Goal: Transaction & Acquisition: Download file/media

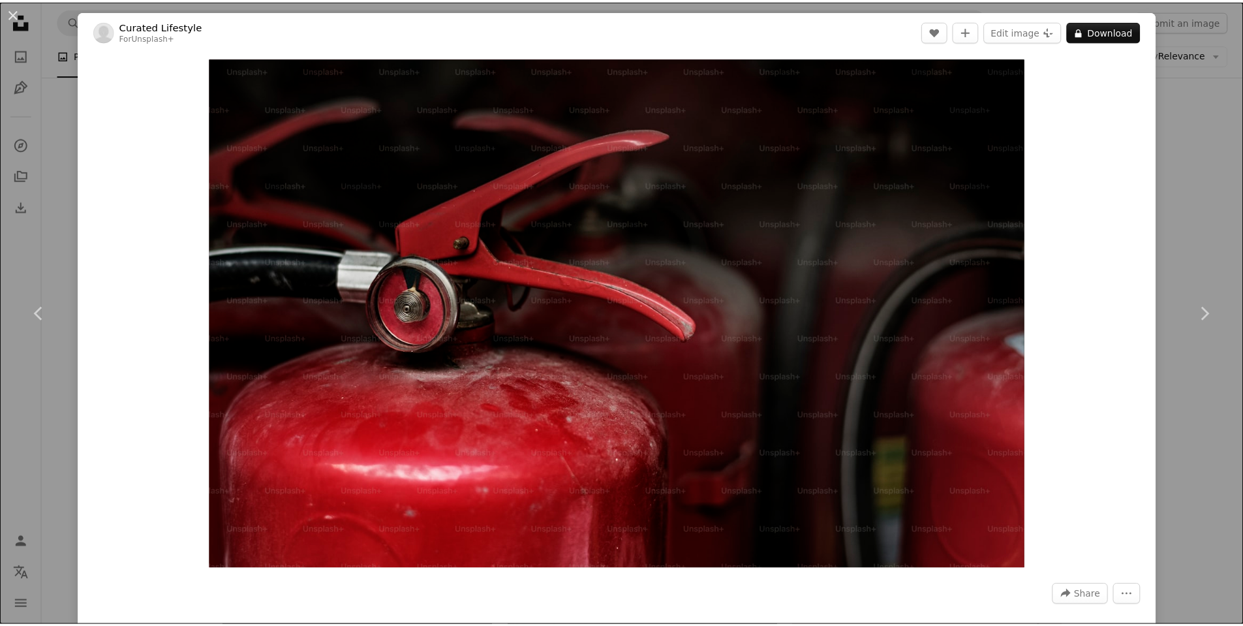
scroll to position [848, 0]
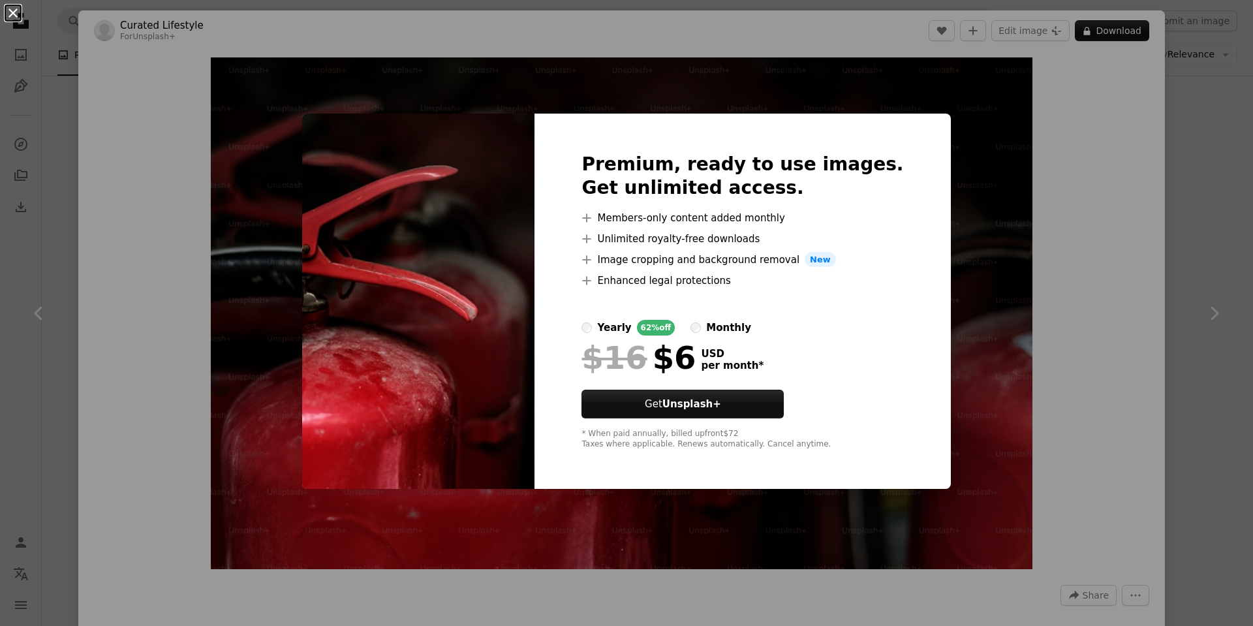
click at [11, 16] on button "An X shape" at bounding box center [13, 13] width 16 height 16
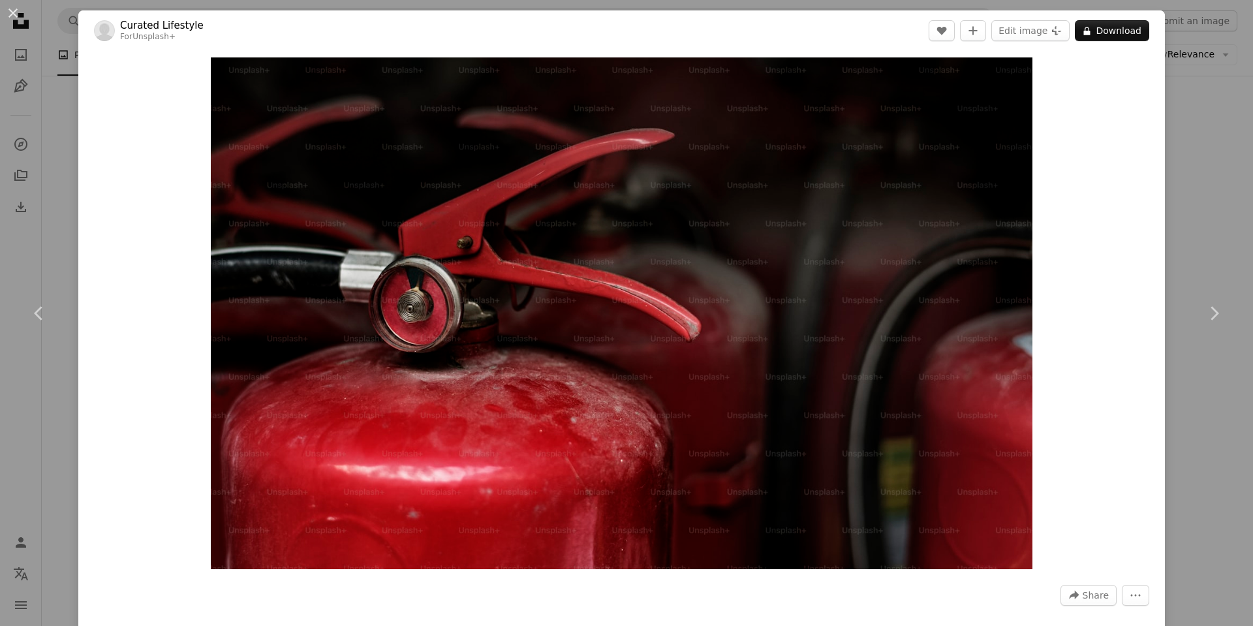
click at [11, 16] on button "An X shape" at bounding box center [13, 13] width 16 height 16
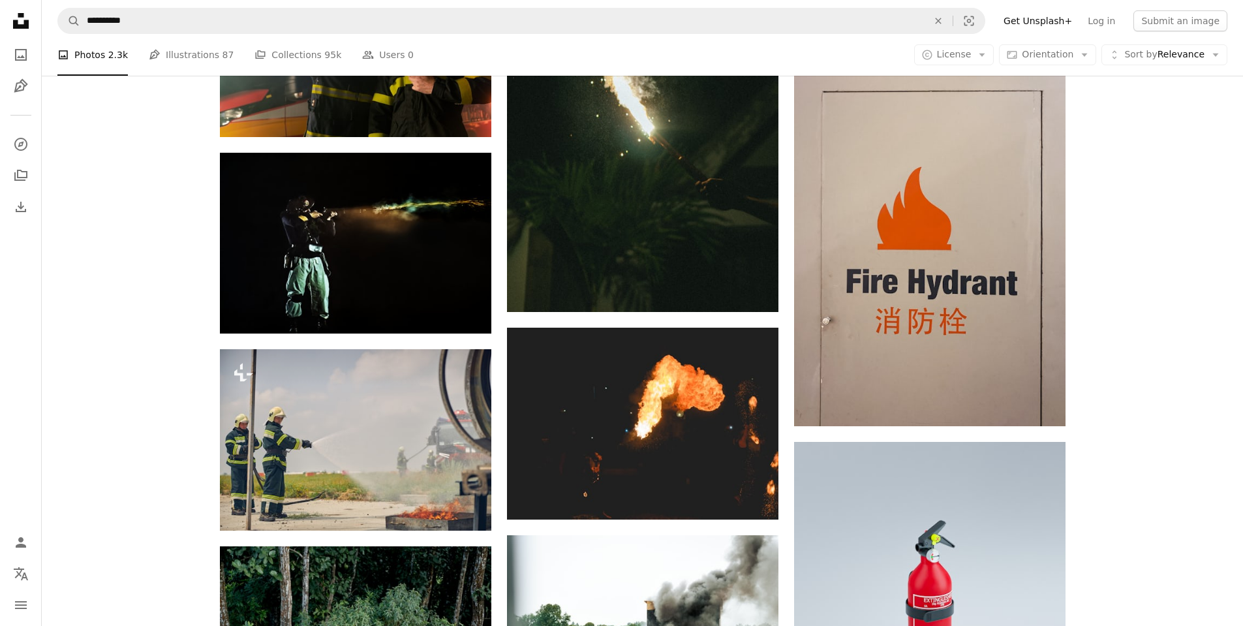
scroll to position [1305, 0]
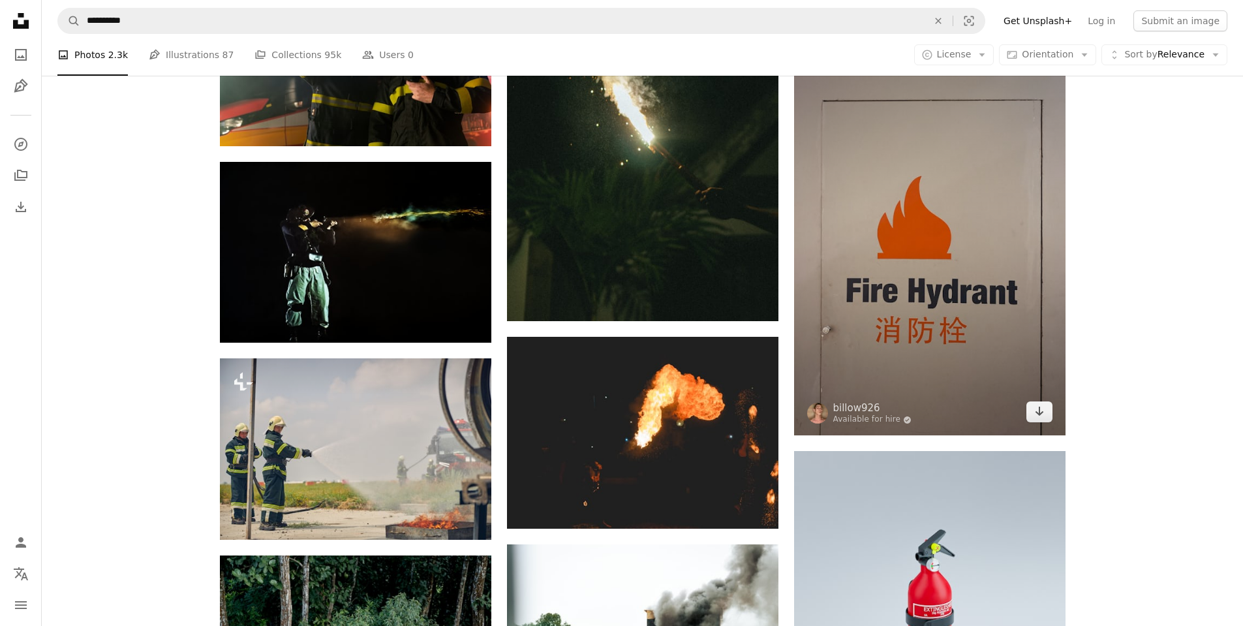
click at [918, 283] on img at bounding box center [929, 231] width 271 height 407
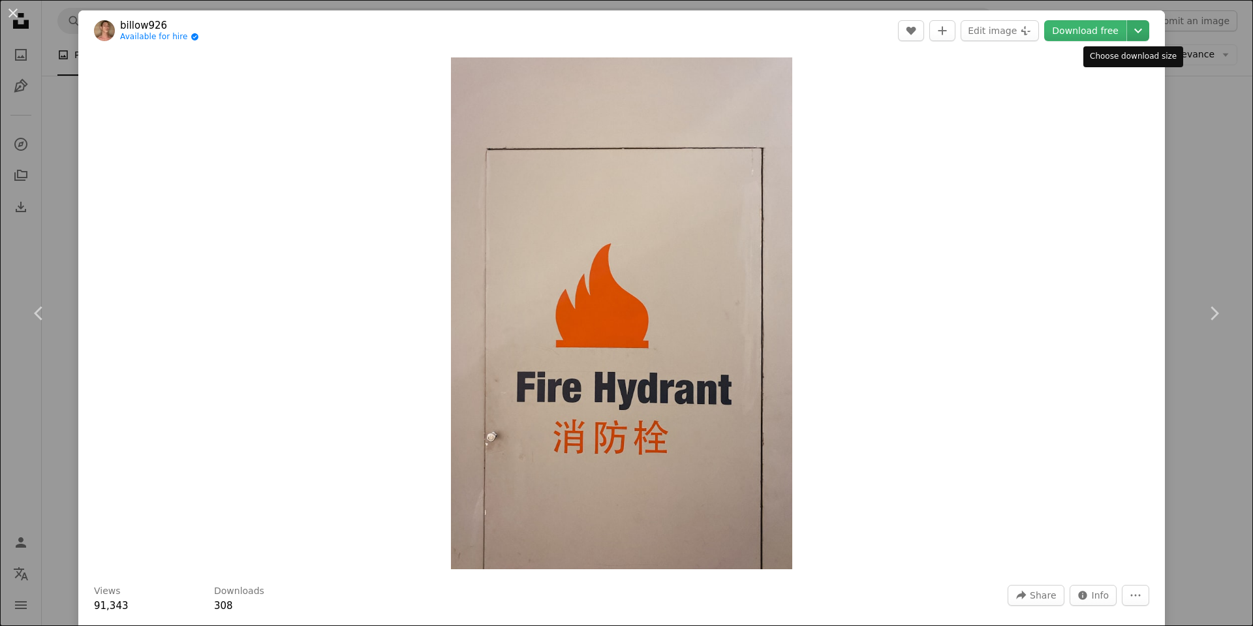
click at [1128, 33] on icon "Chevron down" at bounding box center [1138, 31] width 21 height 16
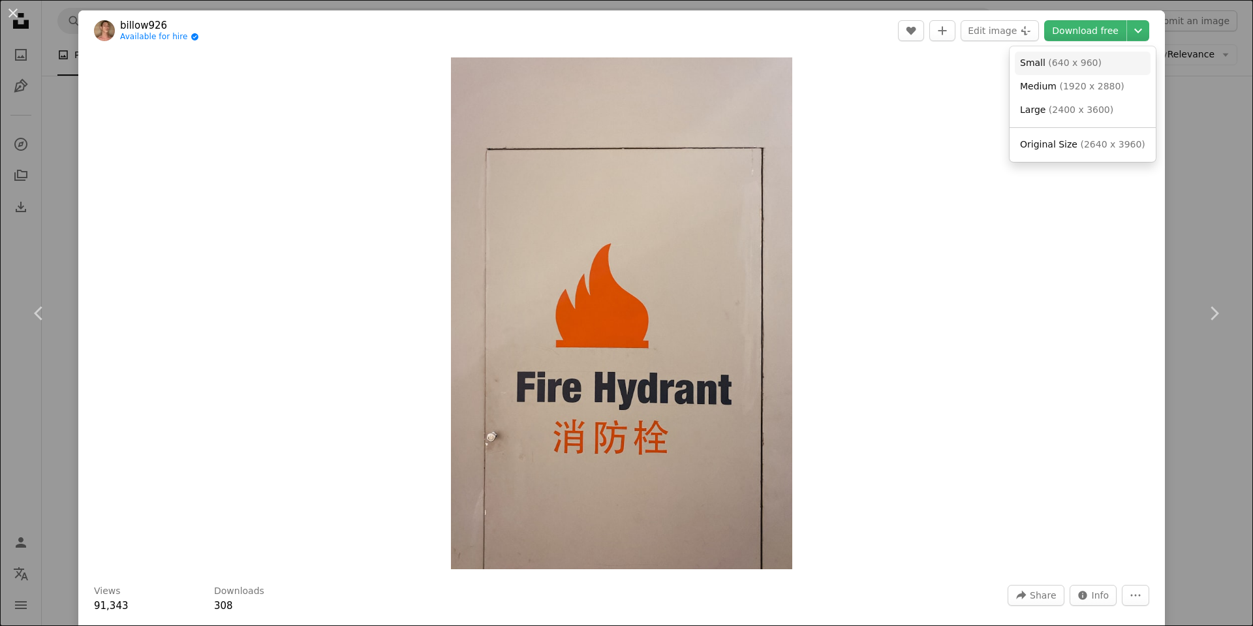
click at [1061, 59] on span "( 640 x 960 )" at bounding box center [1075, 62] width 54 height 10
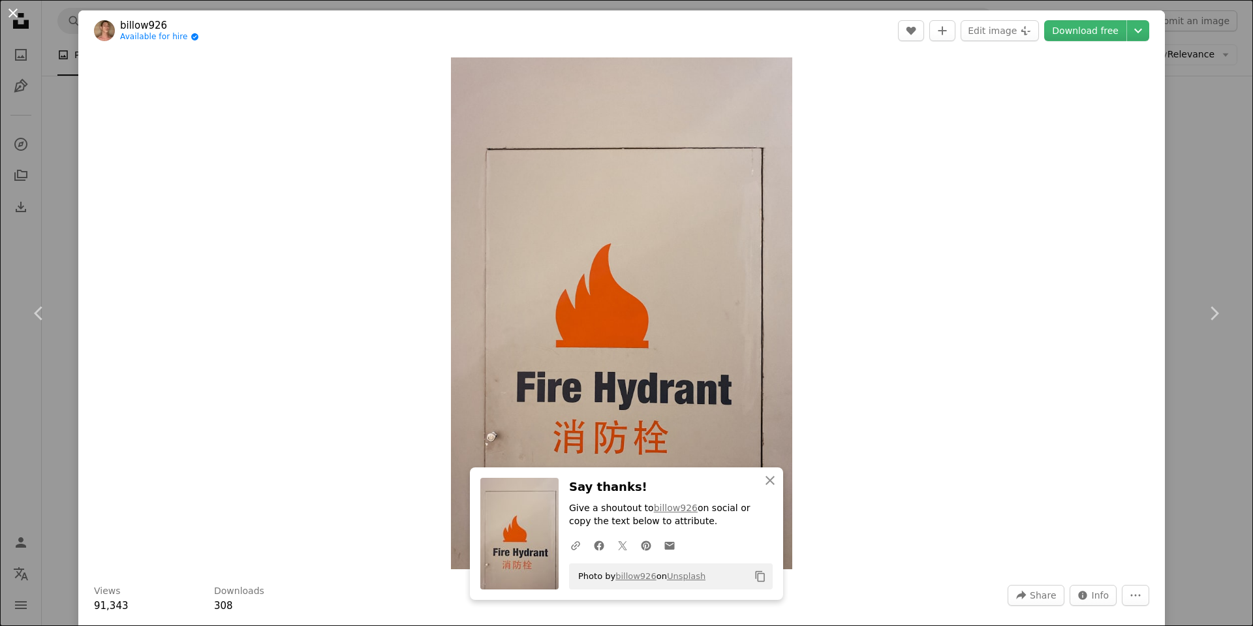
click at [17, 11] on button "An X shape" at bounding box center [13, 13] width 16 height 16
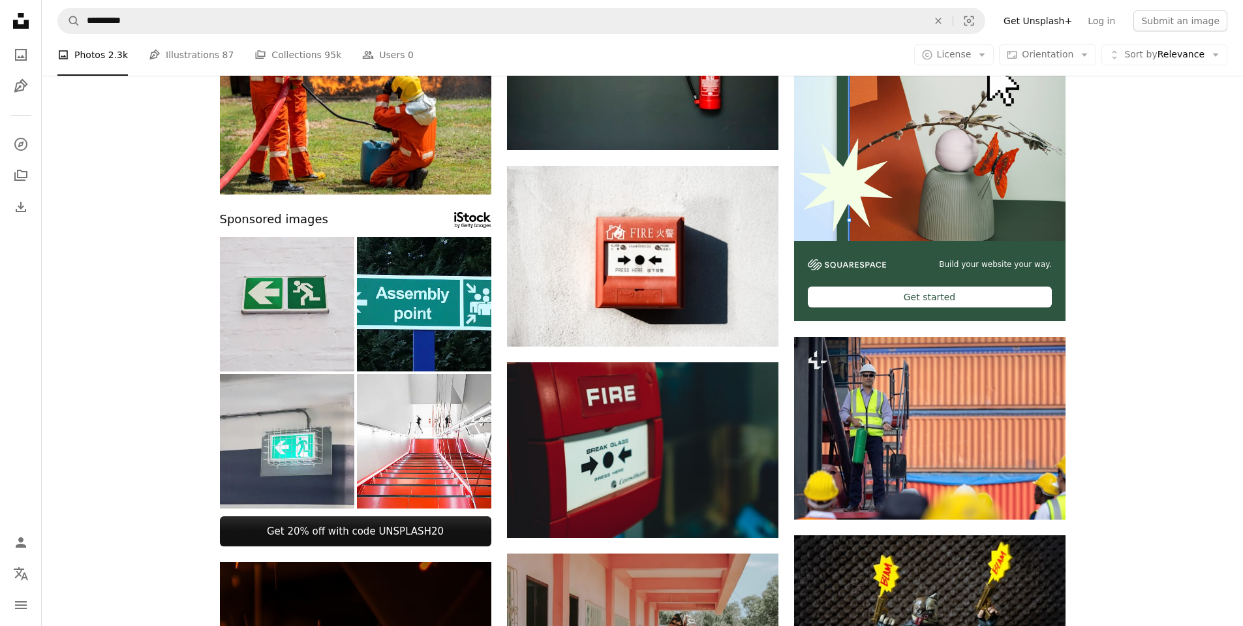
scroll to position [196, 0]
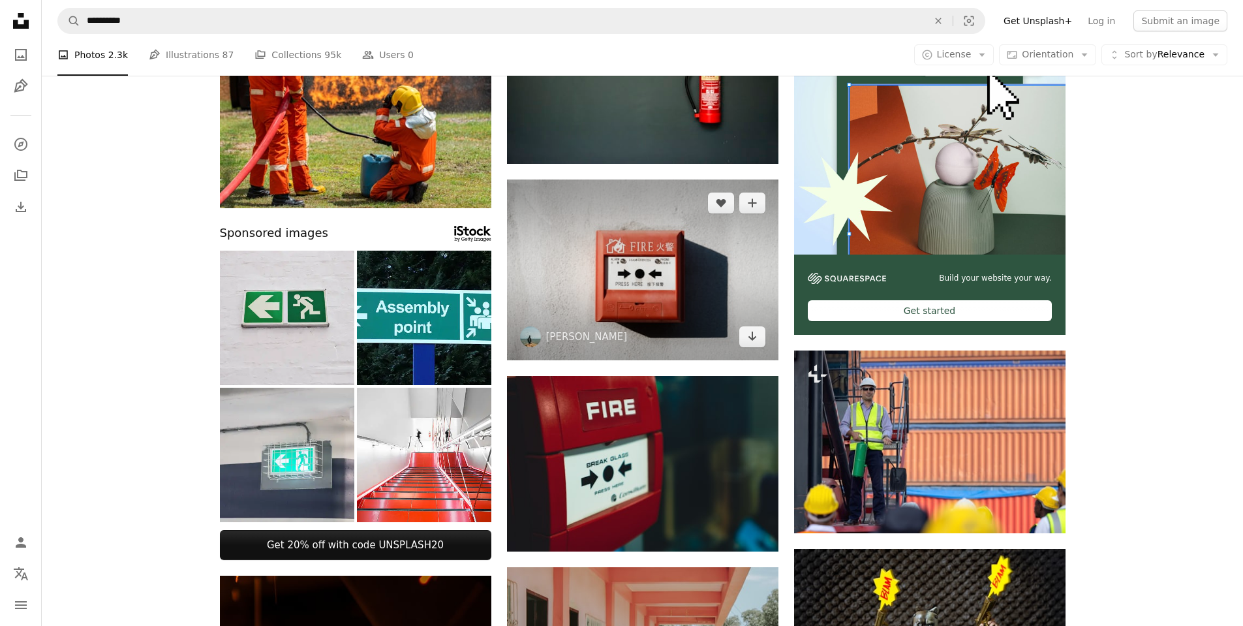
click at [654, 309] on img at bounding box center [642, 269] width 271 height 181
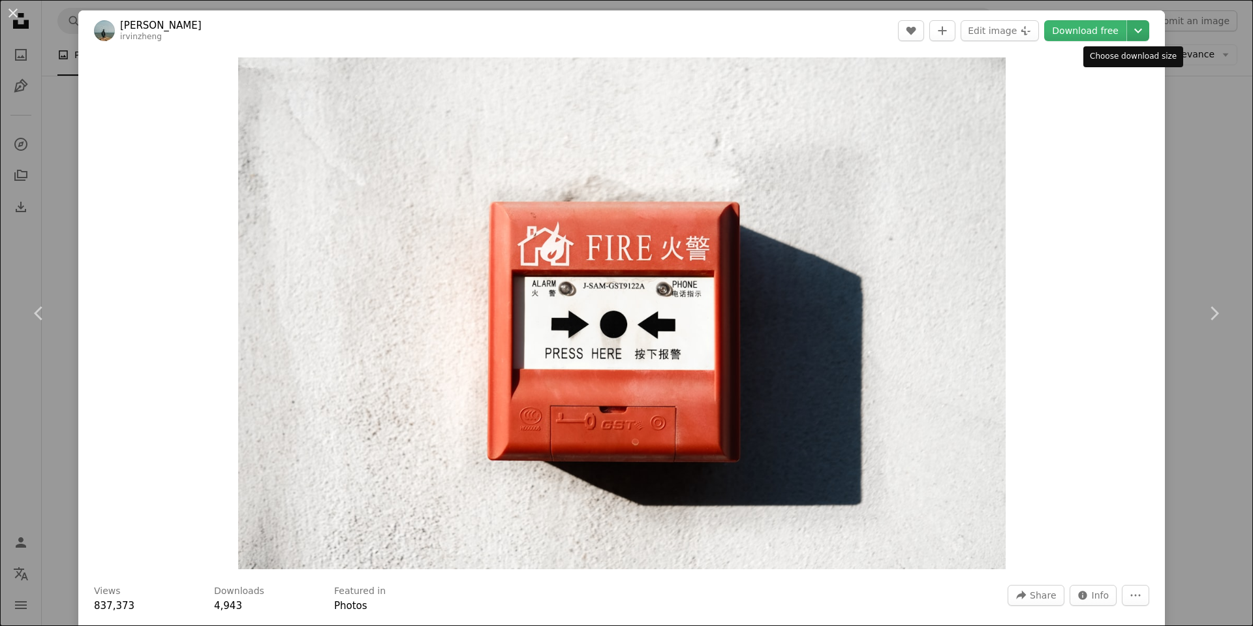
click at [1134, 30] on icon "Choose download size" at bounding box center [1138, 31] width 8 height 5
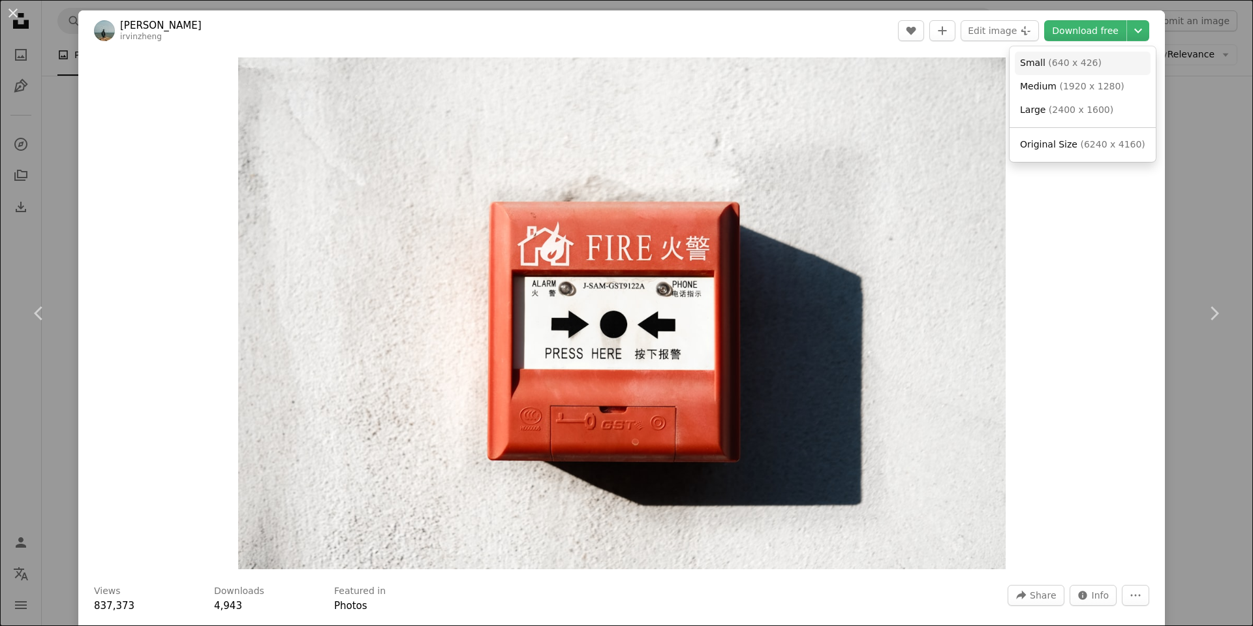
click at [1071, 61] on span "( 640 x 426 )" at bounding box center [1075, 62] width 54 height 10
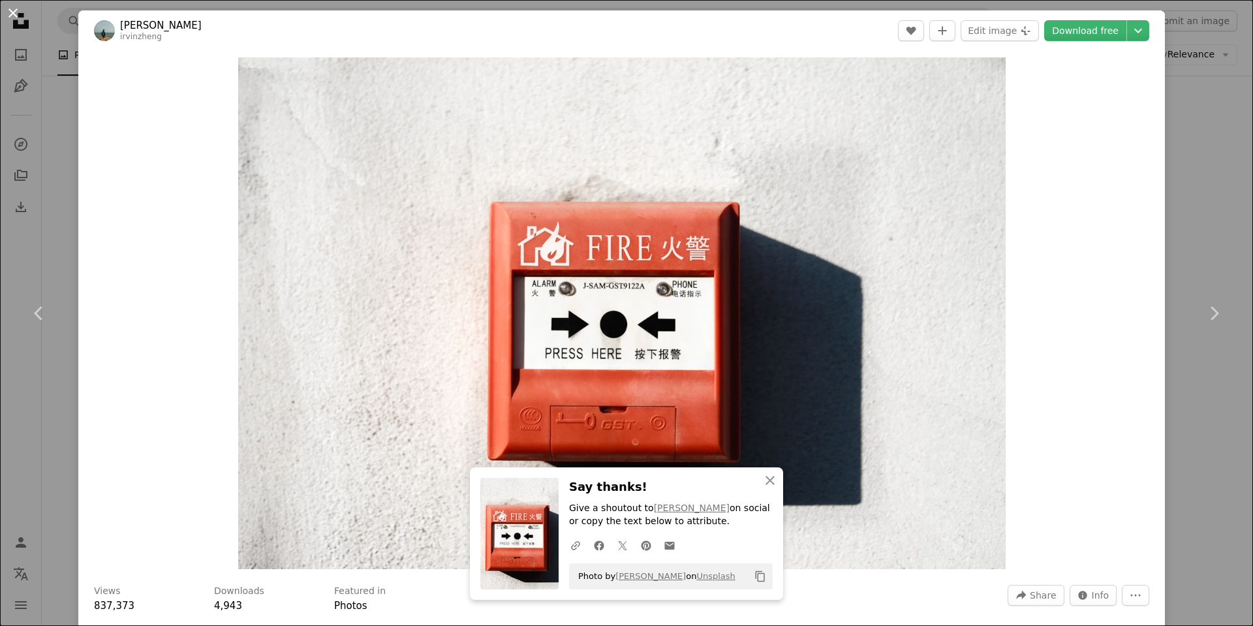
click at [7, 14] on button "An X shape" at bounding box center [13, 13] width 16 height 16
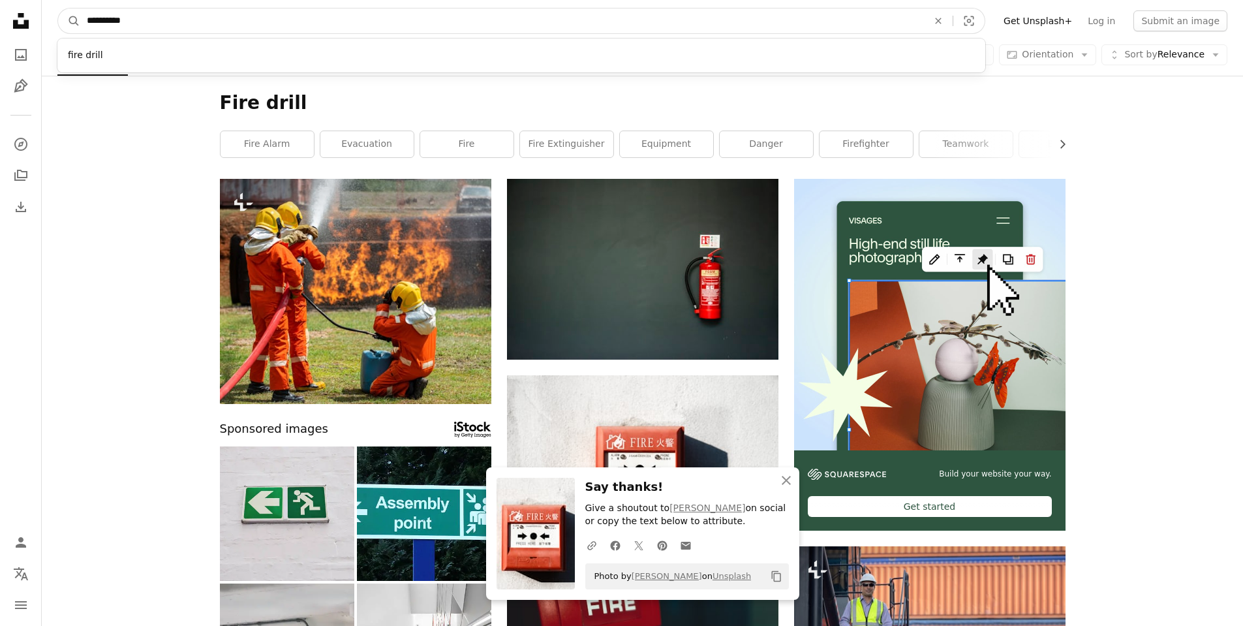
drag, startPoint x: 142, startPoint y: 23, endPoint x: 86, endPoint y: 22, distance: 56.1
click at [86, 22] on input "**********" at bounding box center [502, 20] width 844 height 25
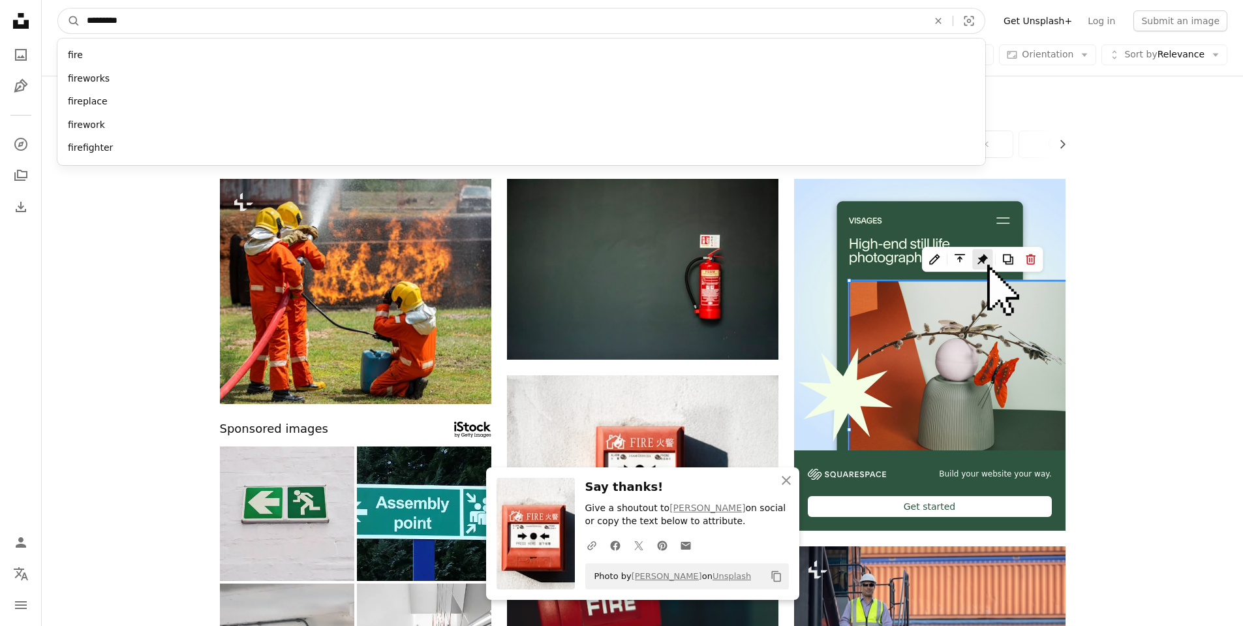
type input "*********"
click at [58, 8] on button "A magnifying glass" at bounding box center [69, 20] width 22 height 25
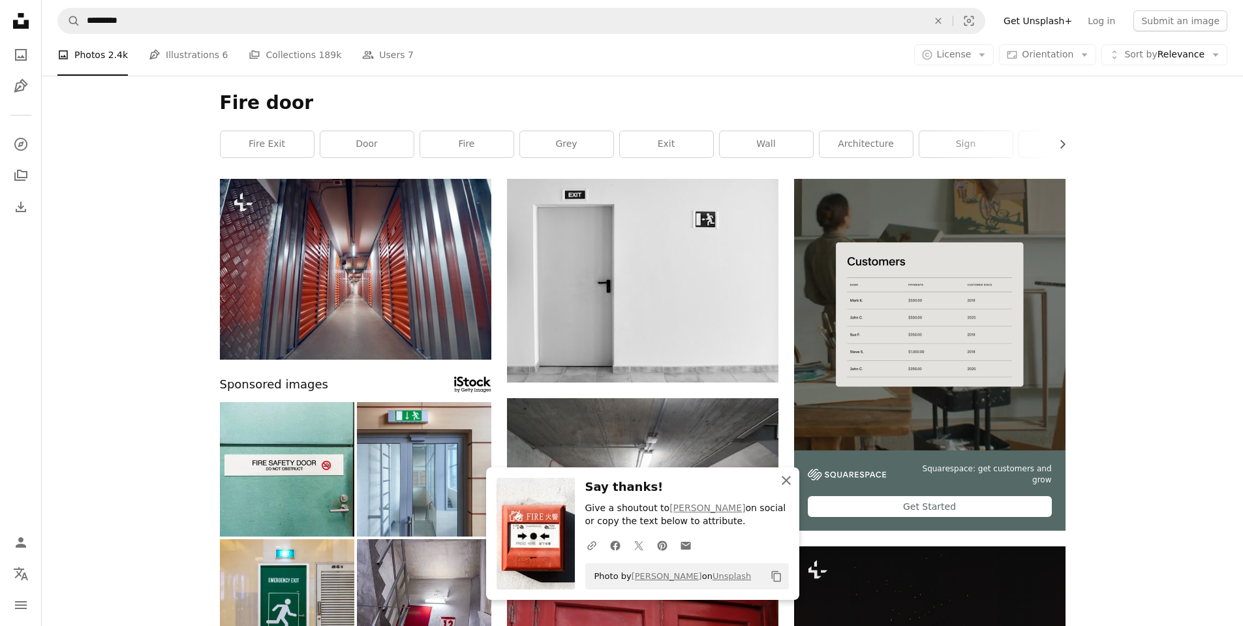
click at [790, 480] on icon "An X shape" at bounding box center [787, 480] width 16 height 16
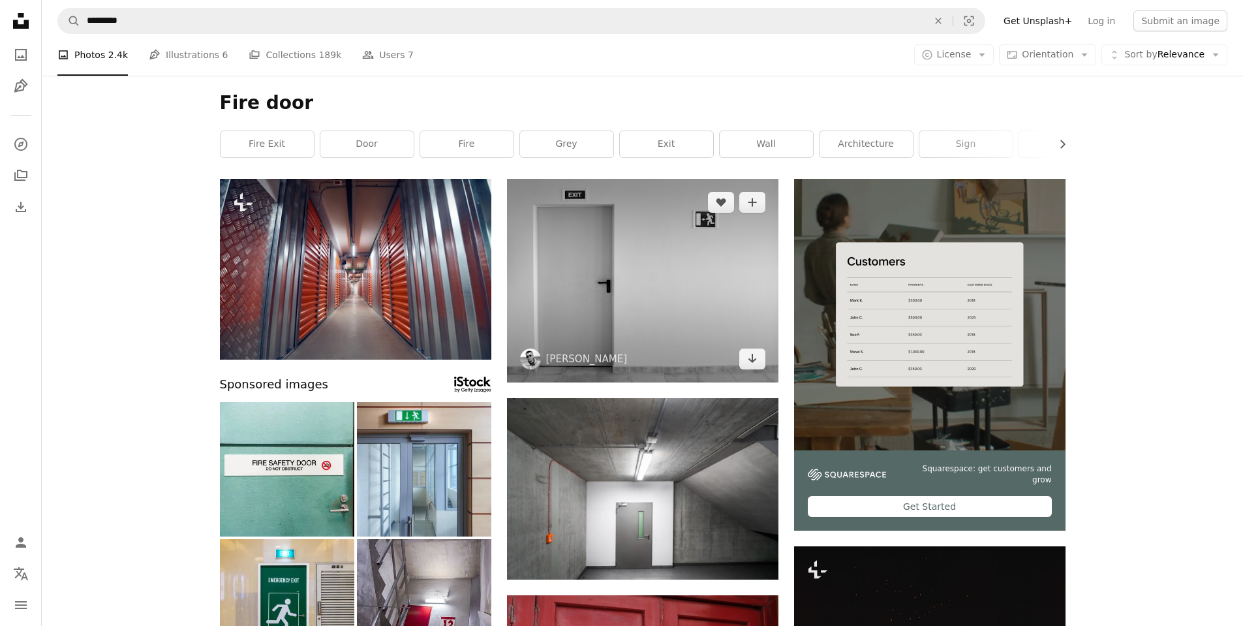
click at [710, 294] on img at bounding box center [642, 281] width 271 height 204
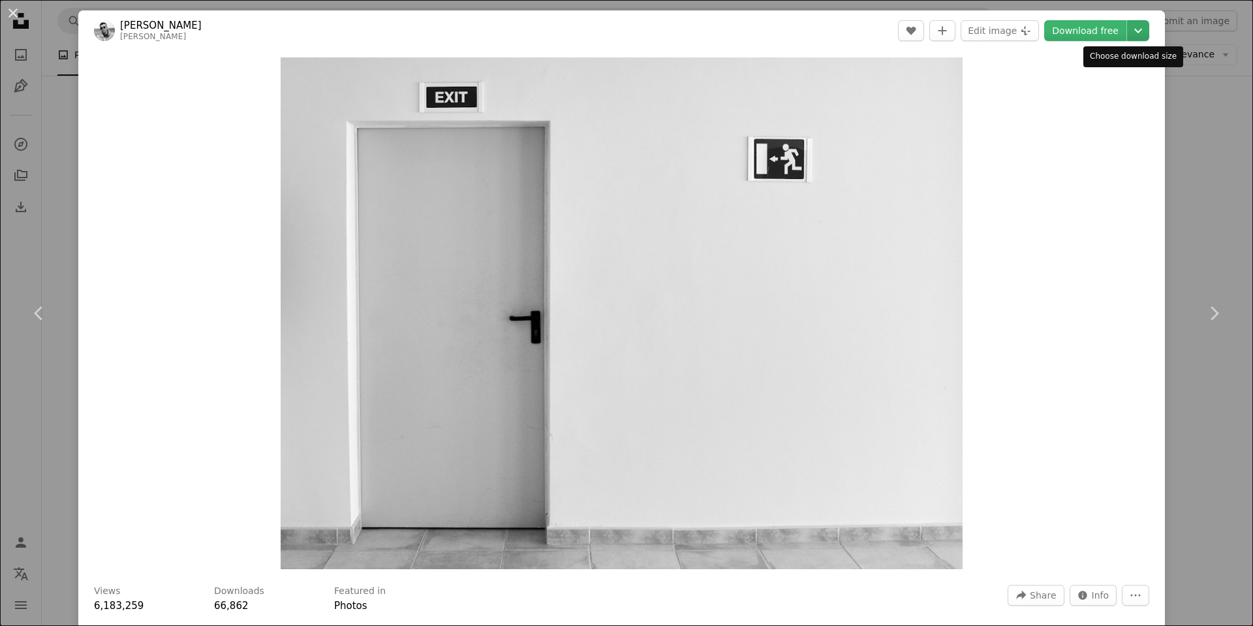
click at [1128, 27] on icon "Chevron down" at bounding box center [1138, 31] width 21 height 16
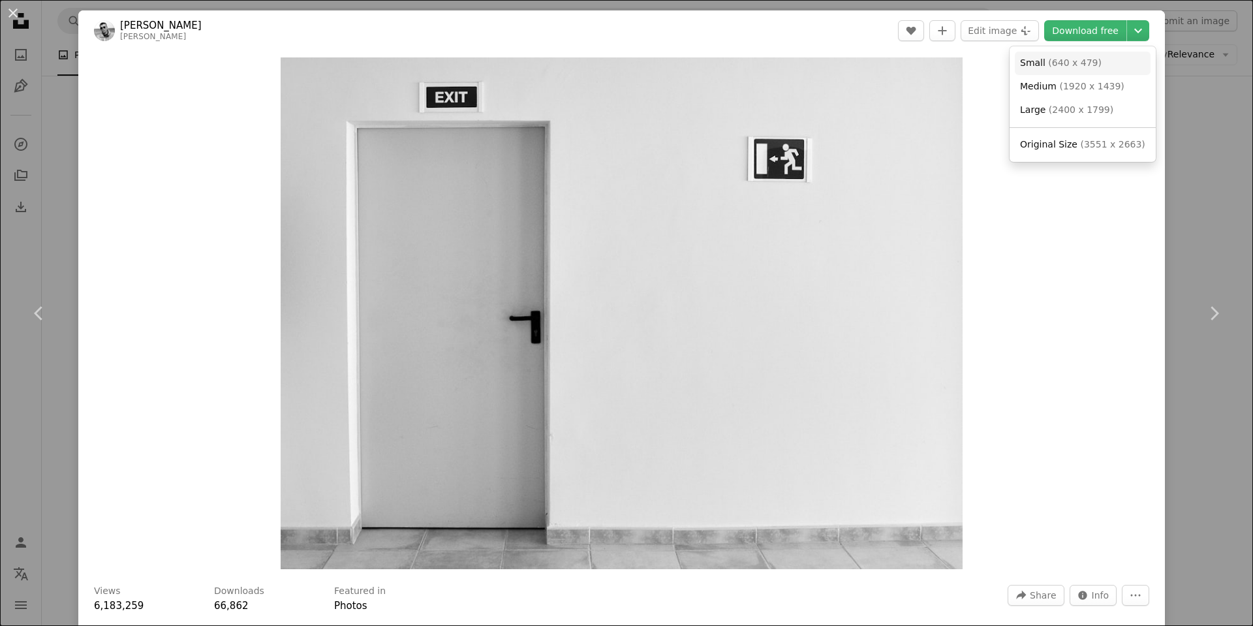
click at [1083, 59] on span "( 640 x 479 )" at bounding box center [1075, 62] width 54 height 10
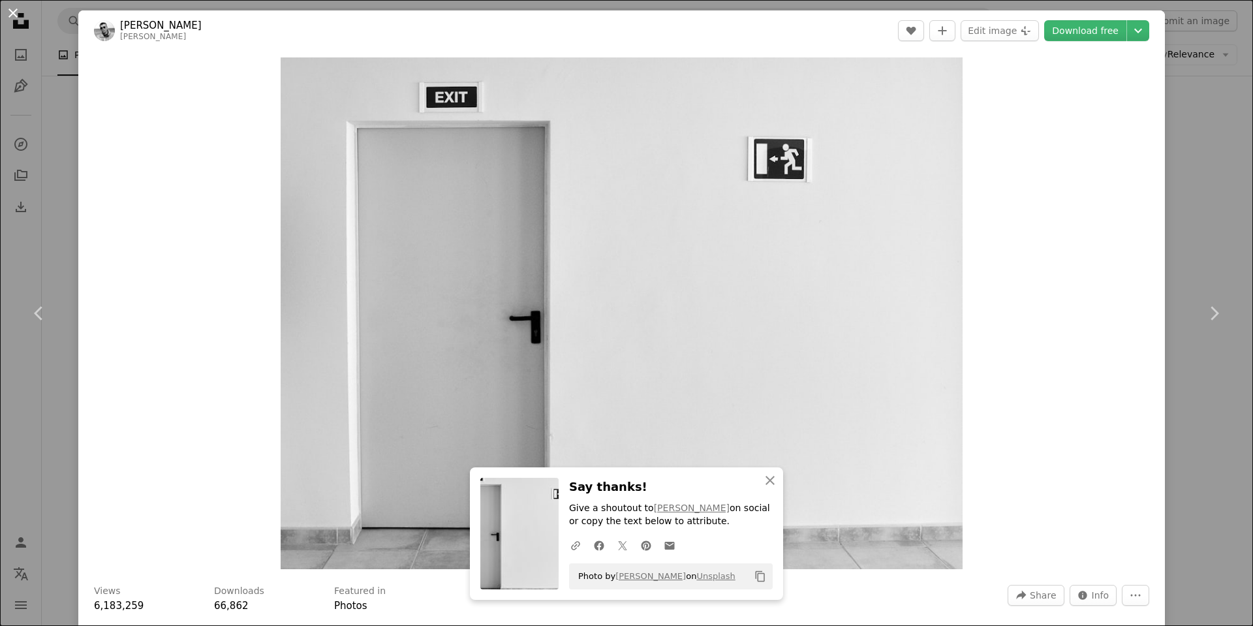
click at [16, 10] on button "An X shape" at bounding box center [13, 13] width 16 height 16
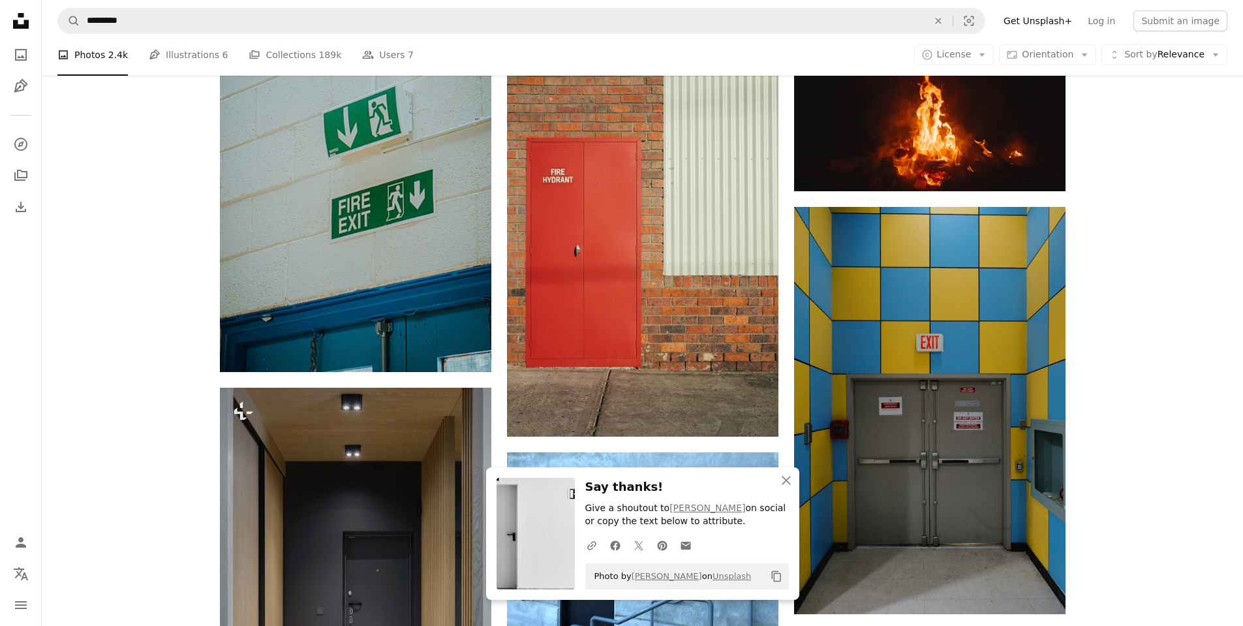
scroll to position [783, 0]
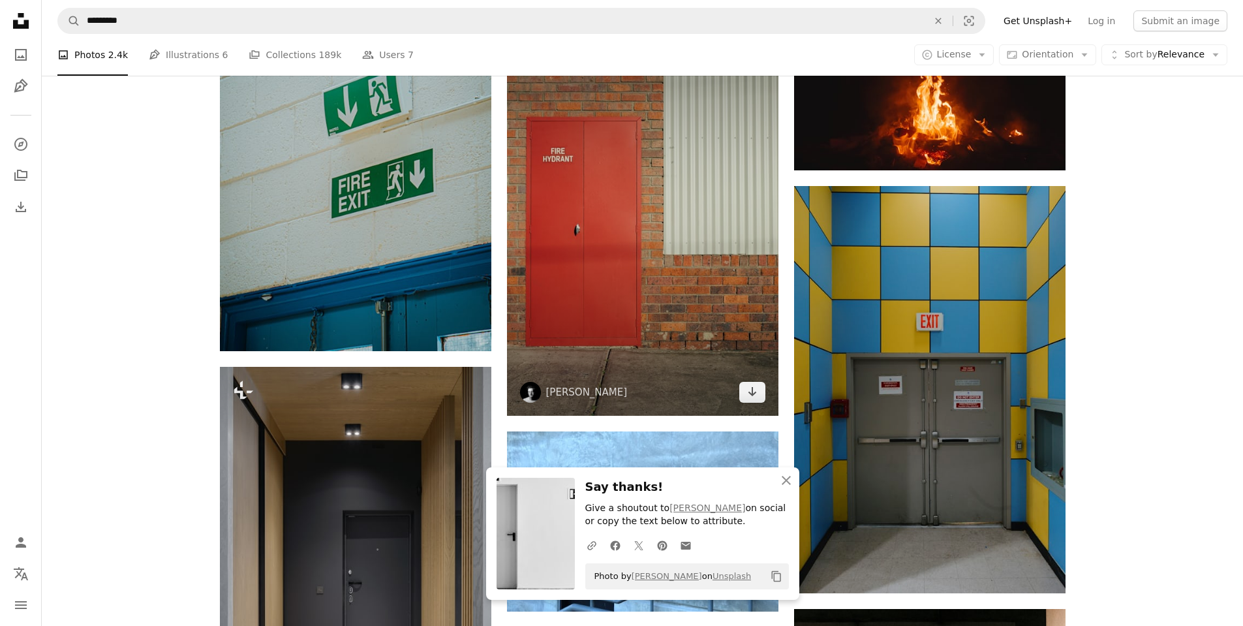
click at [656, 243] on img at bounding box center [642, 211] width 271 height 407
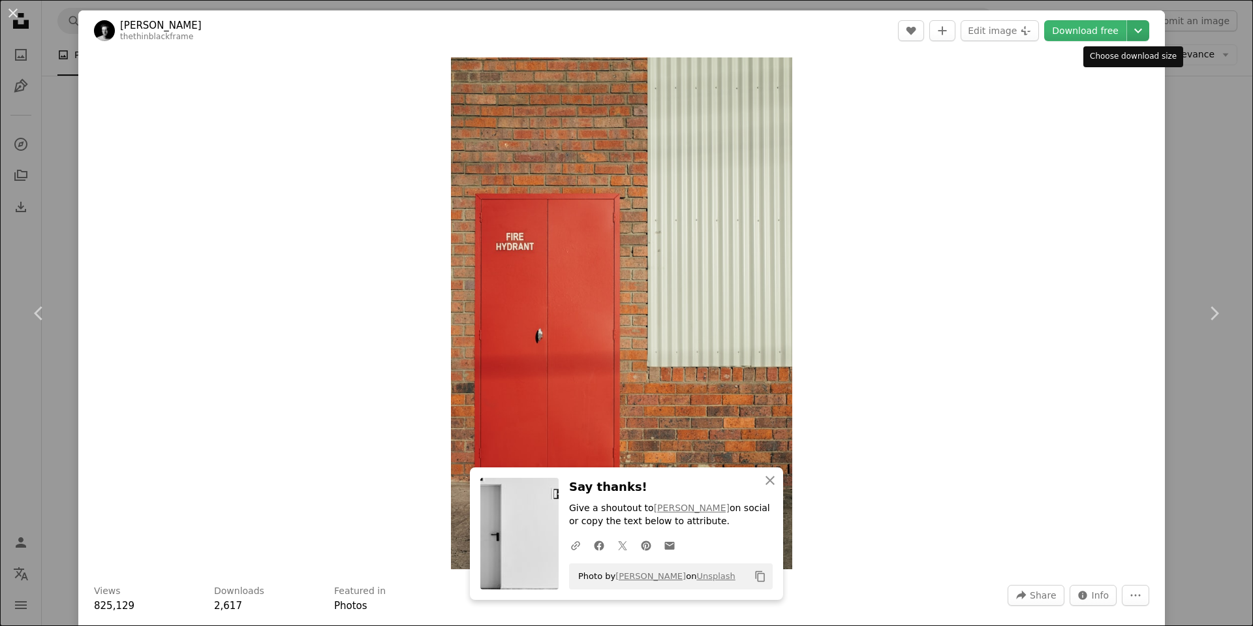
click at [1134, 31] on icon "Choose download size" at bounding box center [1138, 31] width 8 height 5
click at [1085, 67] on span "( 640 x 960 )" at bounding box center [1075, 62] width 54 height 10
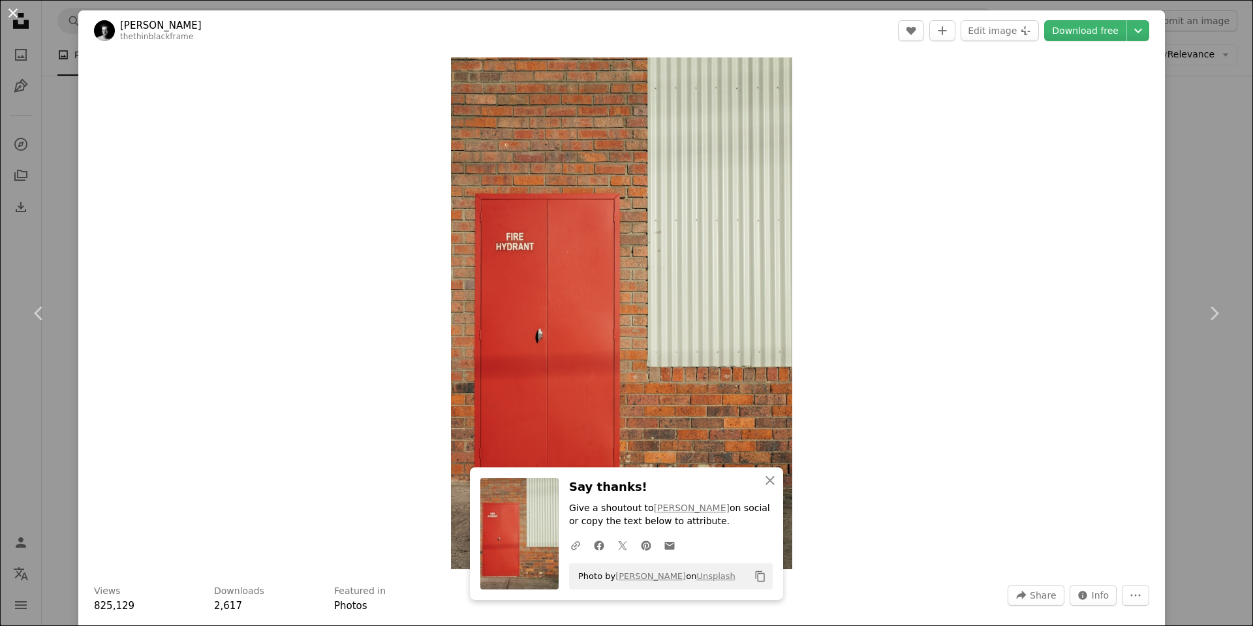
click at [12, 14] on button "An X shape" at bounding box center [13, 13] width 16 height 16
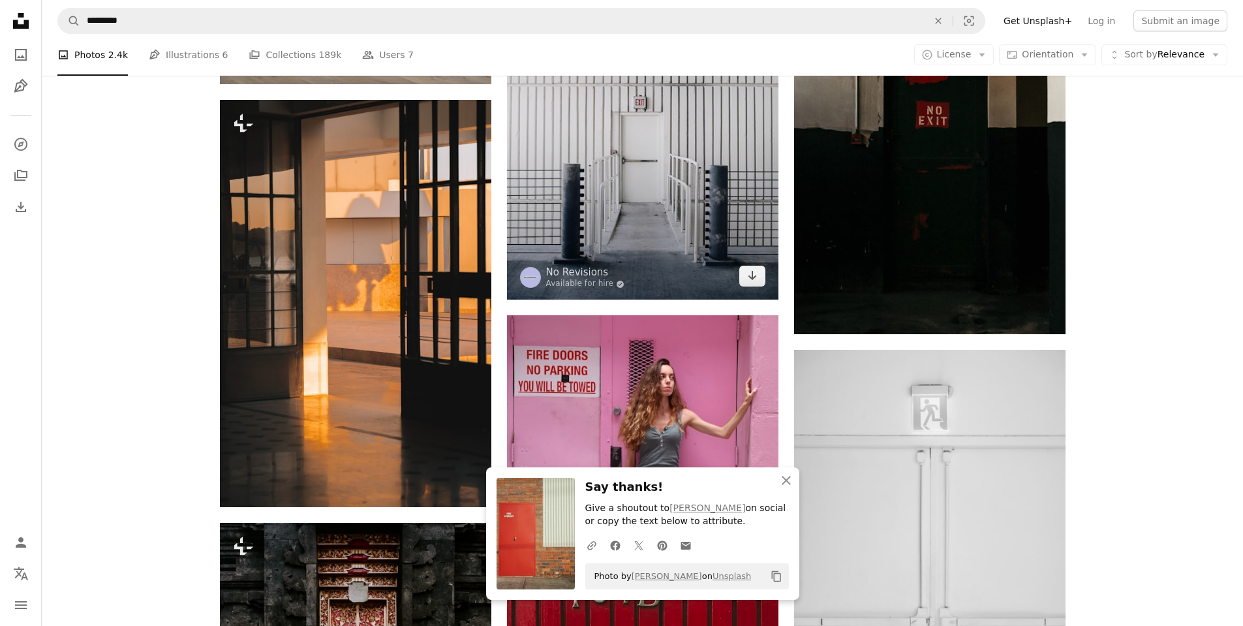
scroll to position [1436, 0]
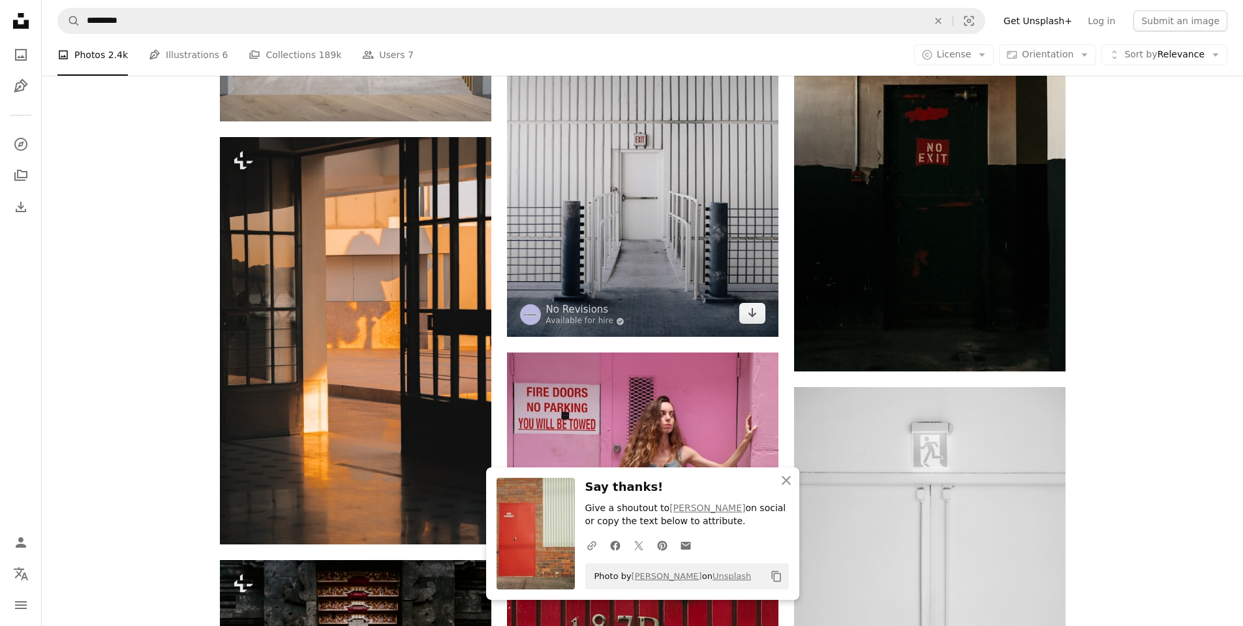
click at [668, 214] on img at bounding box center [642, 156] width 271 height 362
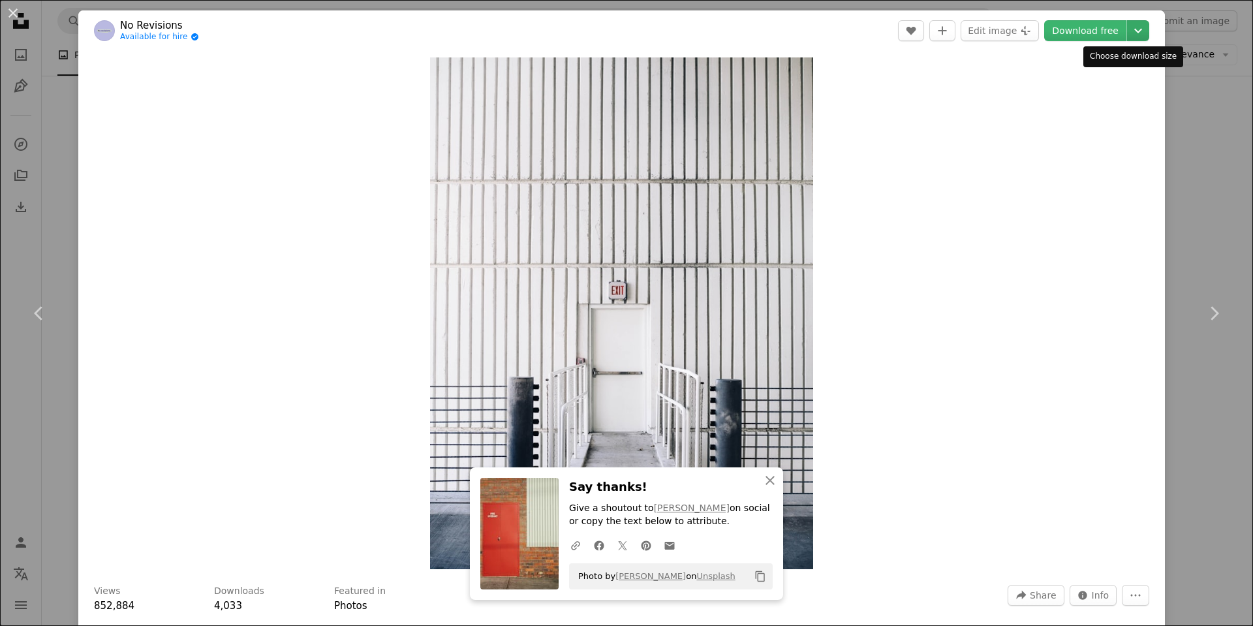
click at [1134, 29] on icon "Choose download size" at bounding box center [1138, 31] width 8 height 5
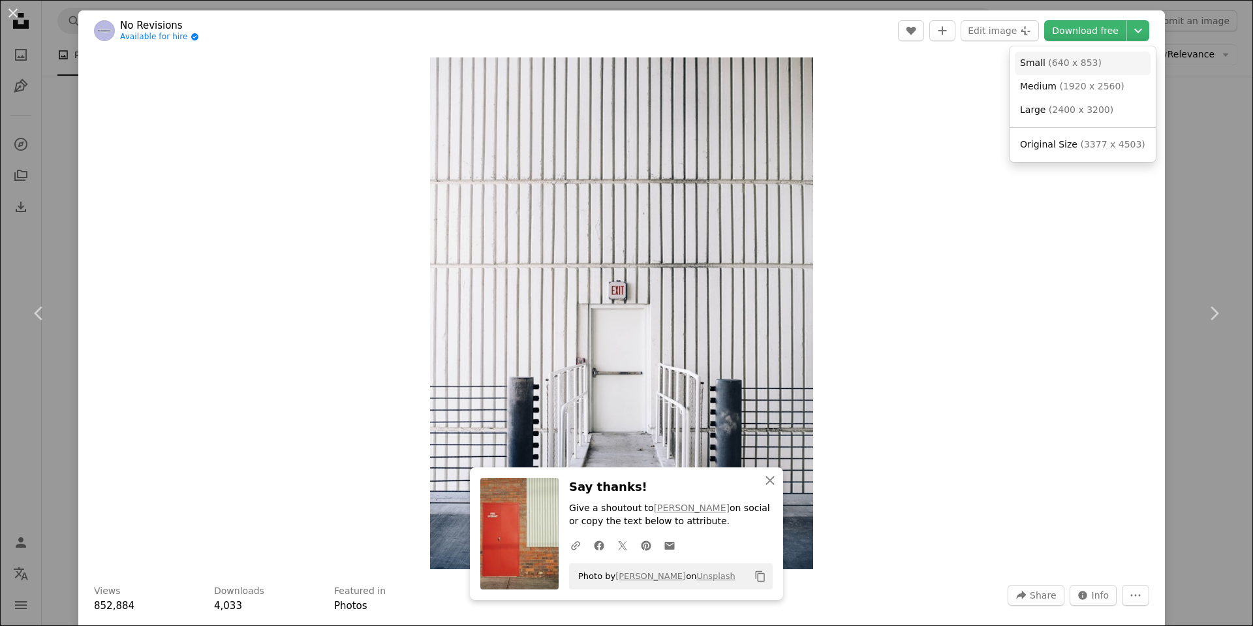
click at [1074, 61] on span "( 640 x 853 )" at bounding box center [1075, 62] width 54 height 10
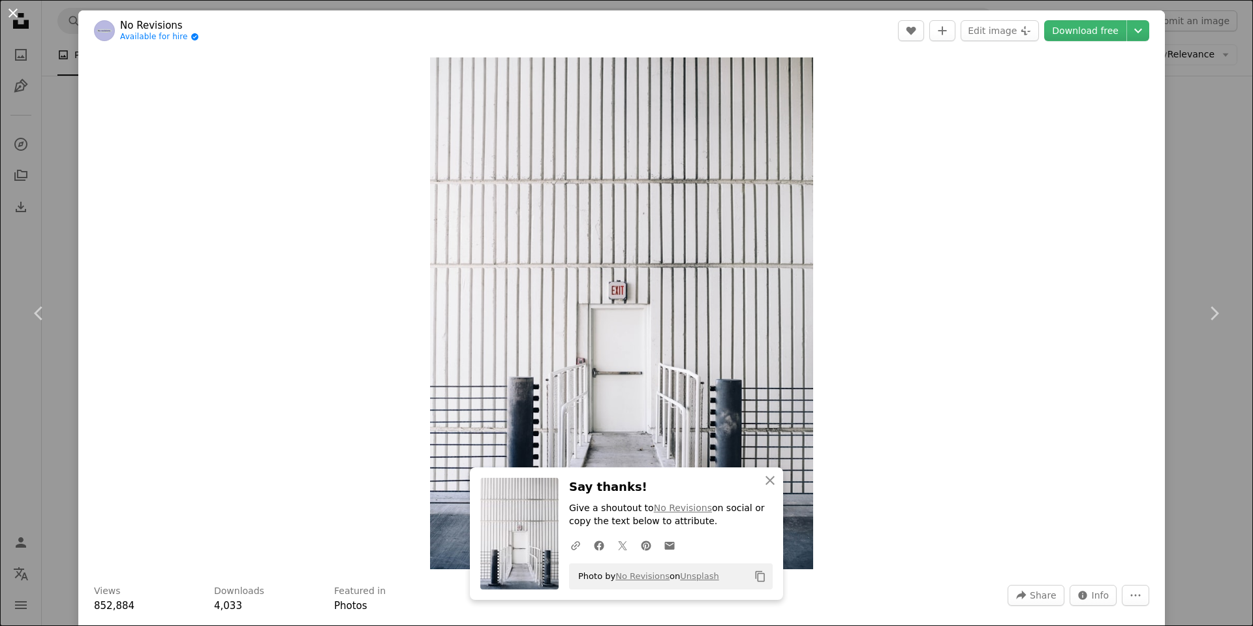
click at [12, 10] on button "An X shape" at bounding box center [13, 13] width 16 height 16
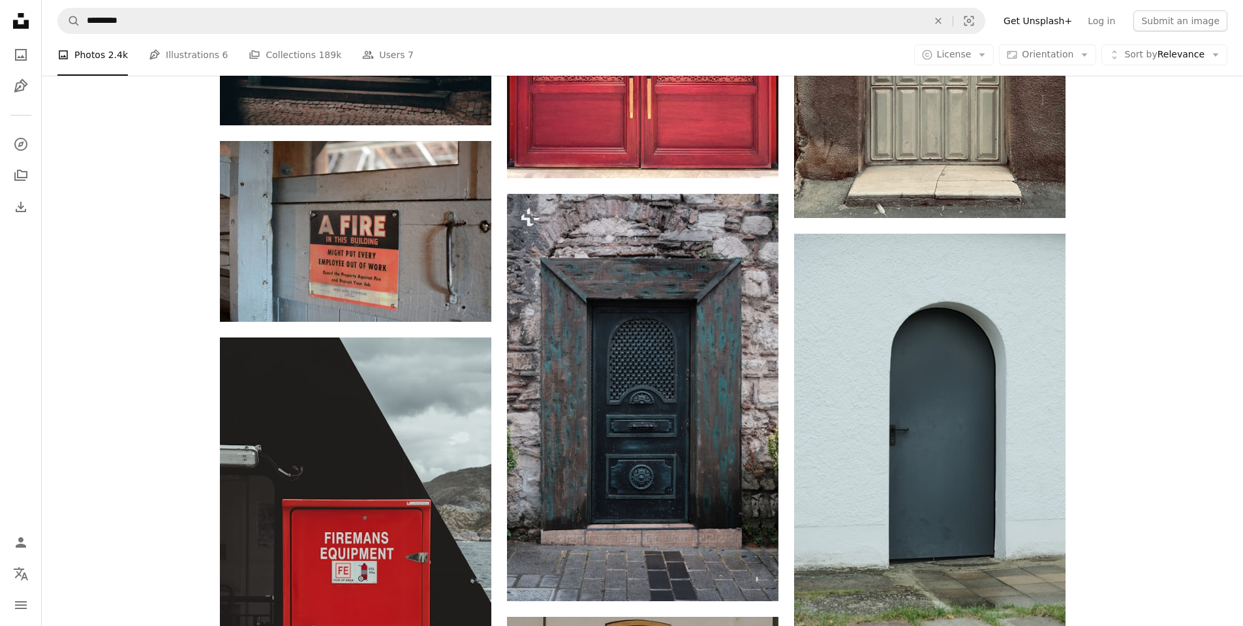
scroll to position [9659, 0]
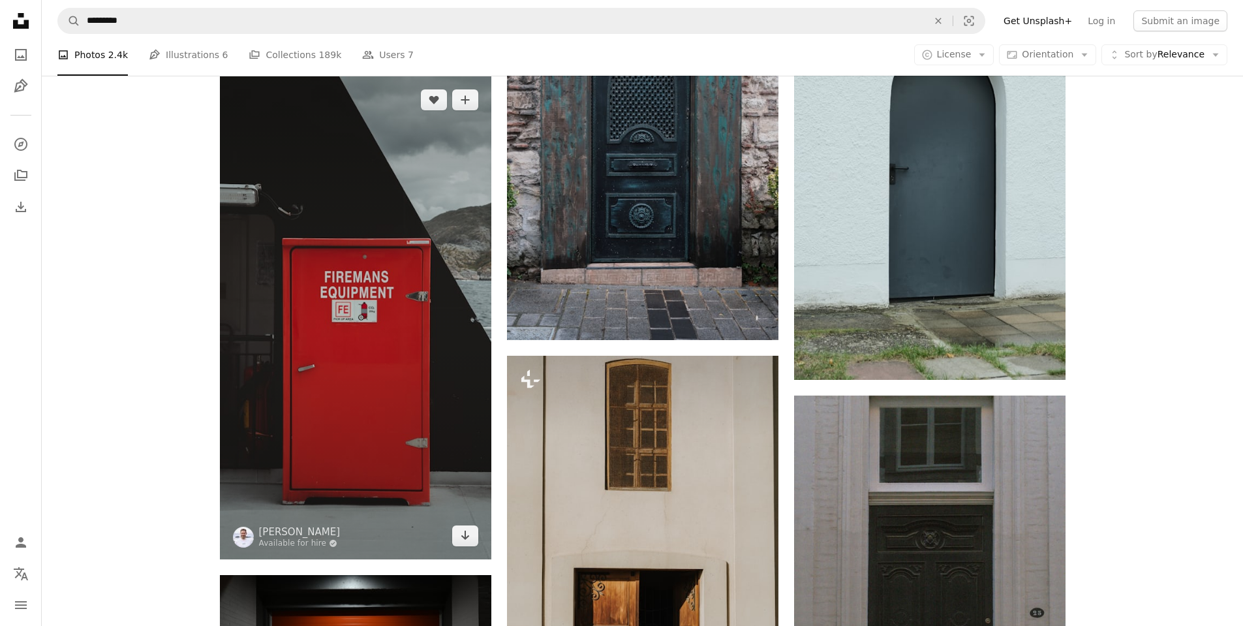
click at [341, 275] on img at bounding box center [355, 317] width 271 height 483
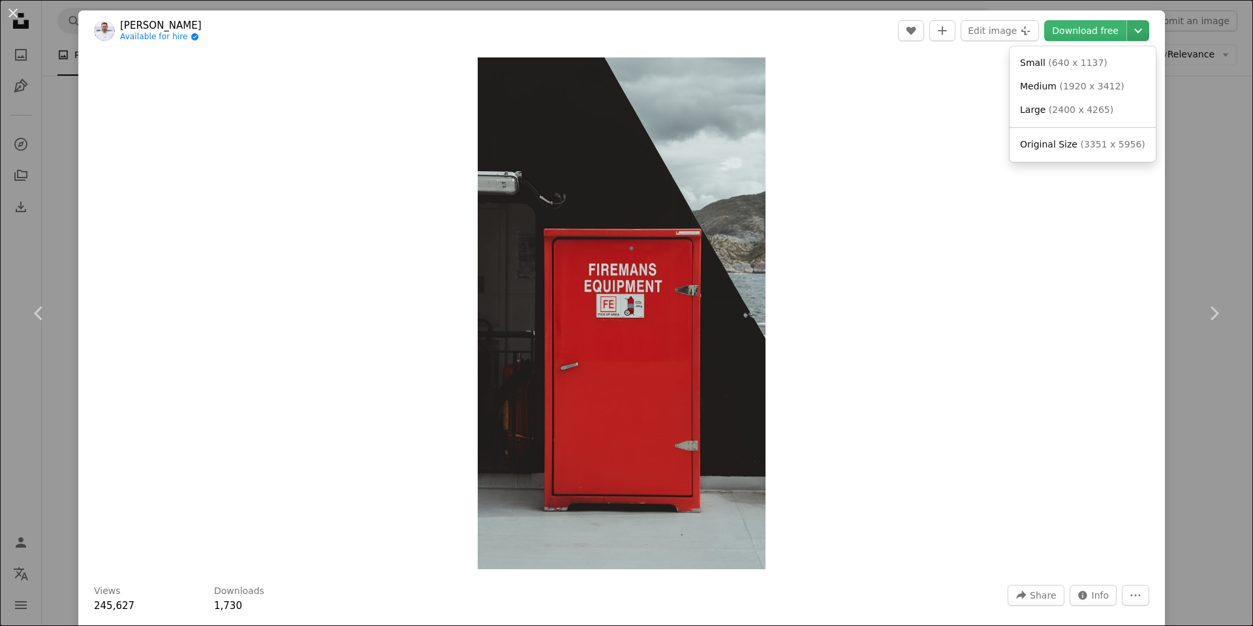
click at [1130, 28] on icon "Chevron down" at bounding box center [1138, 31] width 21 height 16
click at [1050, 66] on span "( 640 x 1137 )" at bounding box center [1077, 62] width 59 height 10
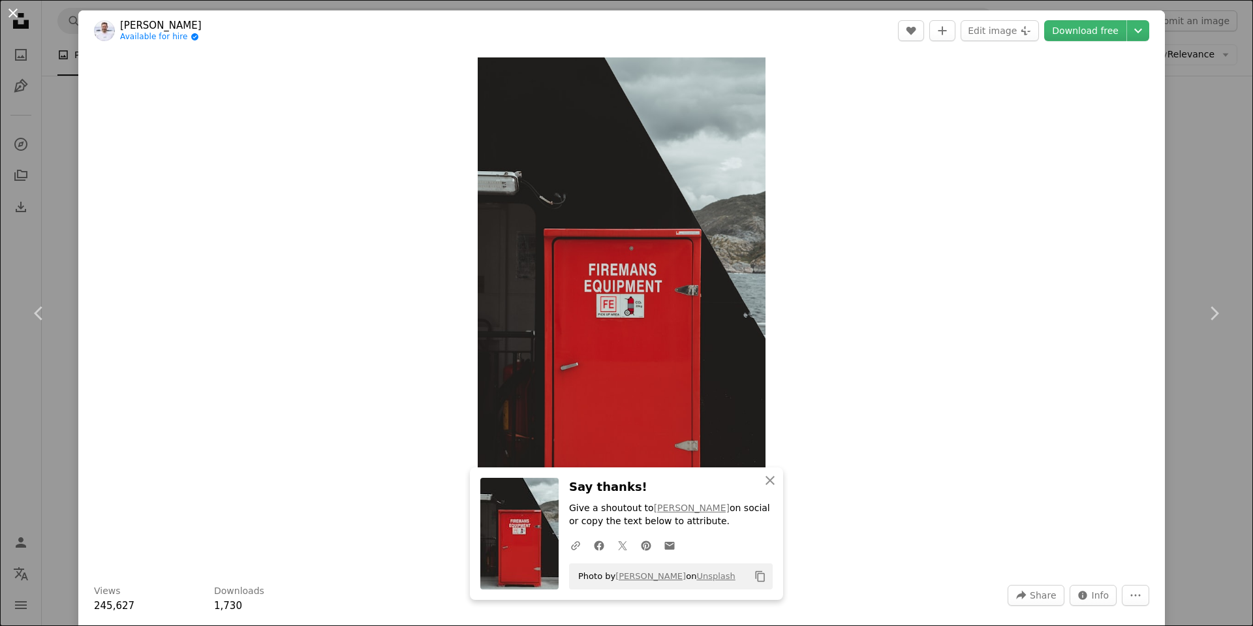
click at [14, 16] on button "An X shape" at bounding box center [13, 13] width 16 height 16
